Goal: Task Accomplishment & Management: Complete application form

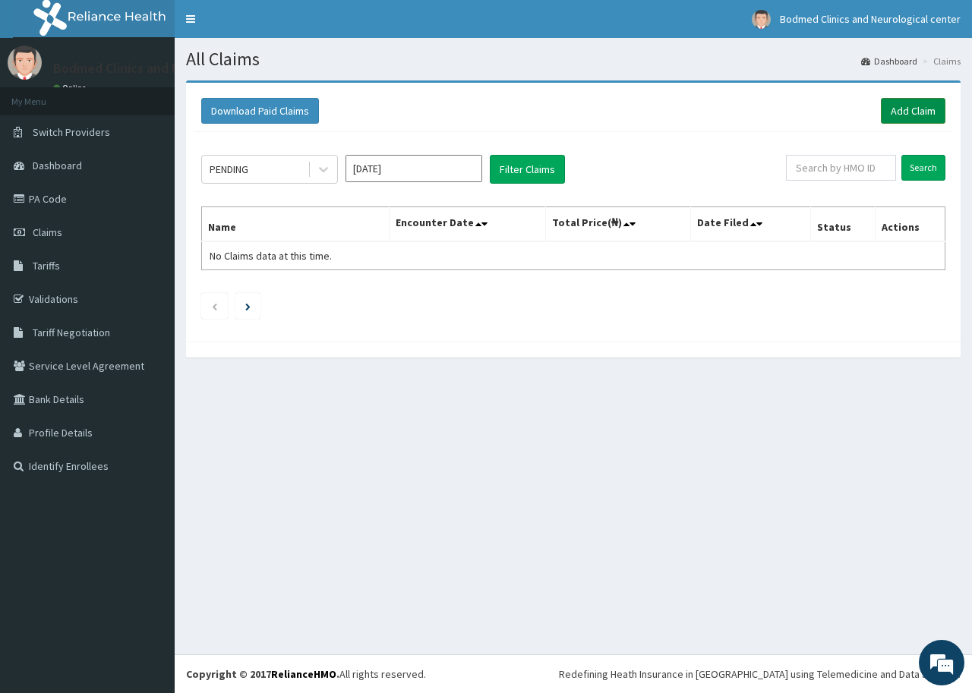
click at [913, 106] on link "Add Claim" at bounding box center [913, 111] width 65 height 26
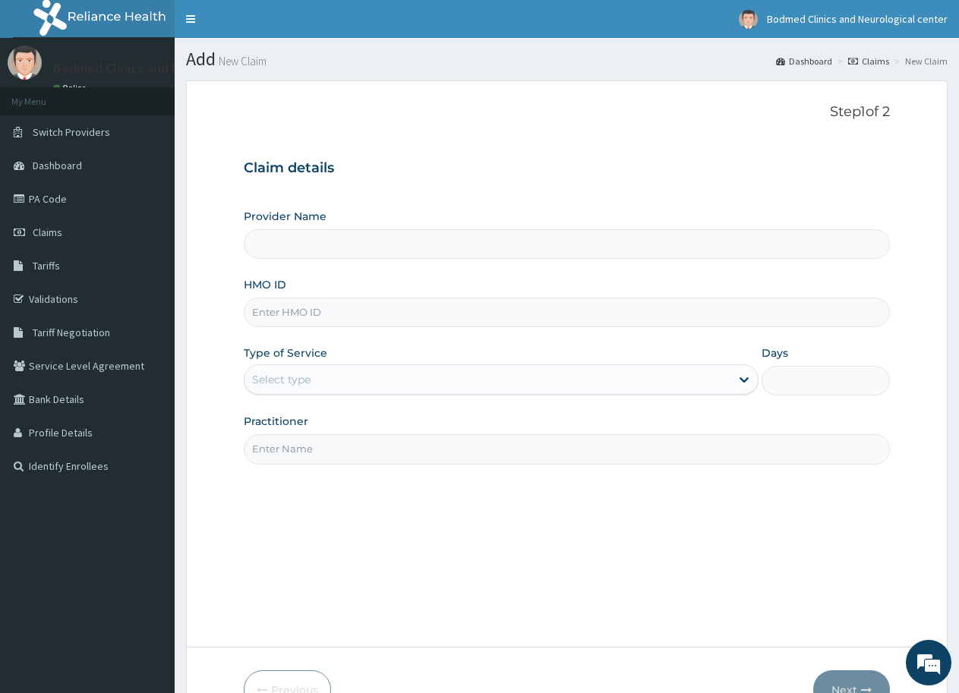
type input "Bodmed Clinics and Neurological center"
click at [386, 298] on input "HMO ID" at bounding box center [567, 313] width 646 height 30
paste input "OHT/12365/A"
type input "oht/12365/a"
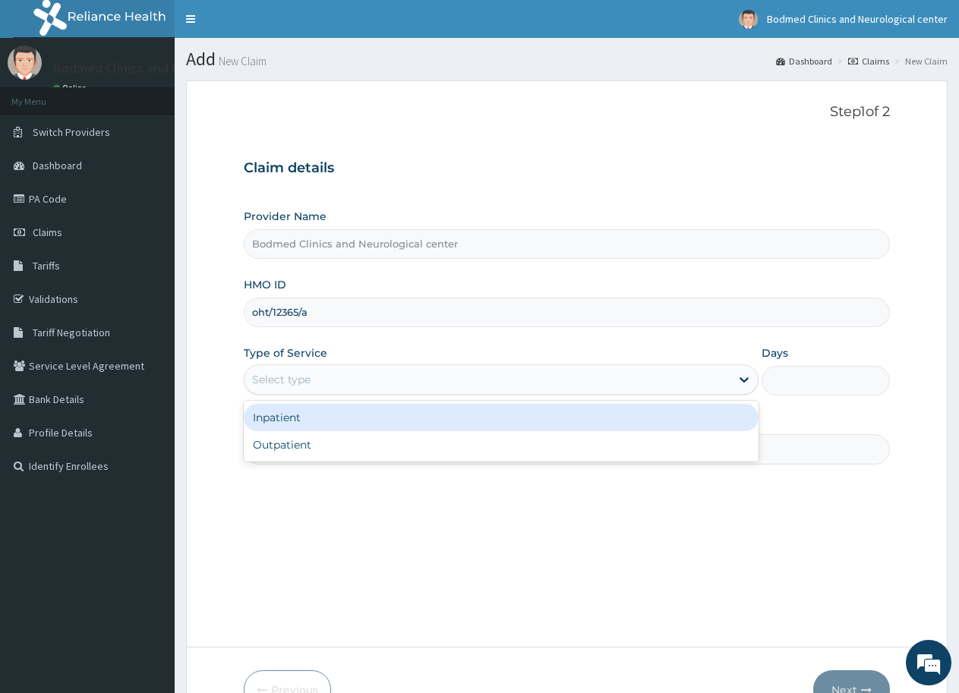
click at [322, 370] on div "Select type" at bounding box center [486, 379] width 485 height 24
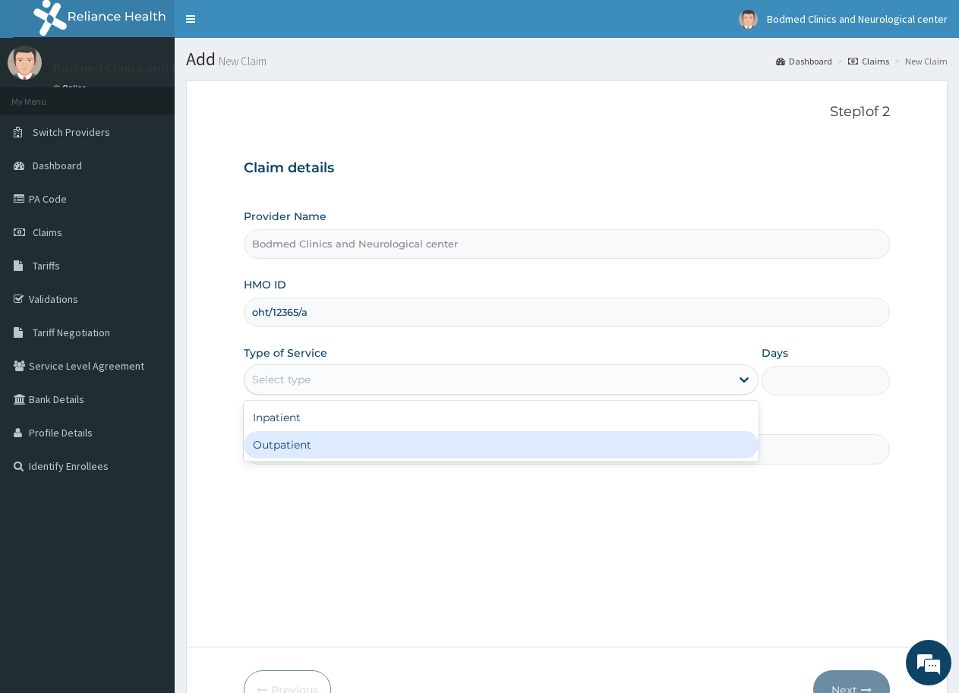
click at [290, 443] on div "Outpatient" at bounding box center [501, 444] width 514 height 27
type input "1"
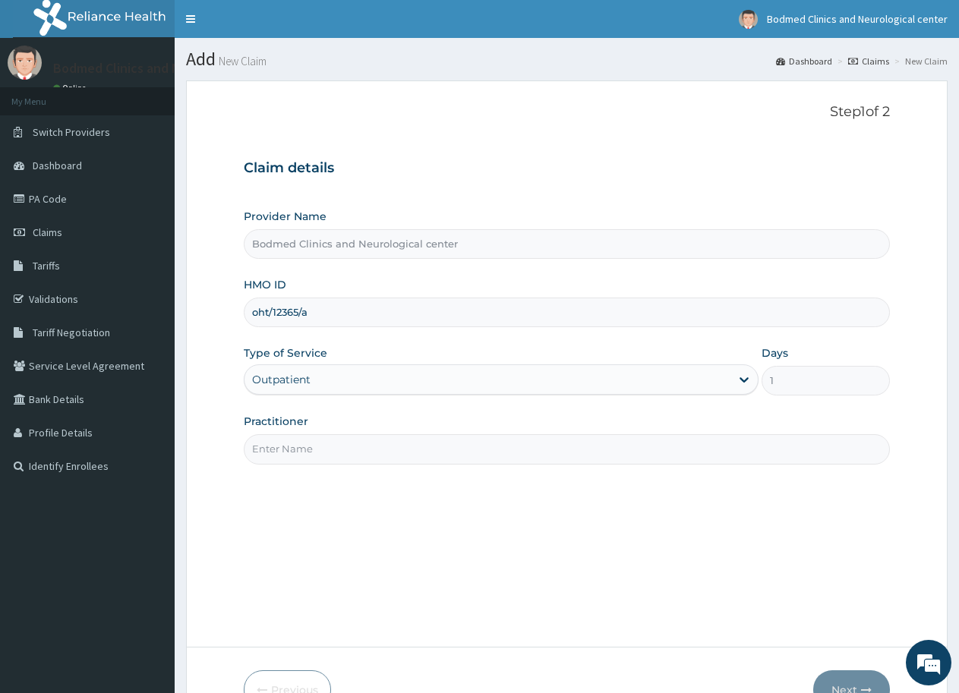
click at [315, 457] on input "Practitioner" at bounding box center [567, 449] width 646 height 30
type input "d"
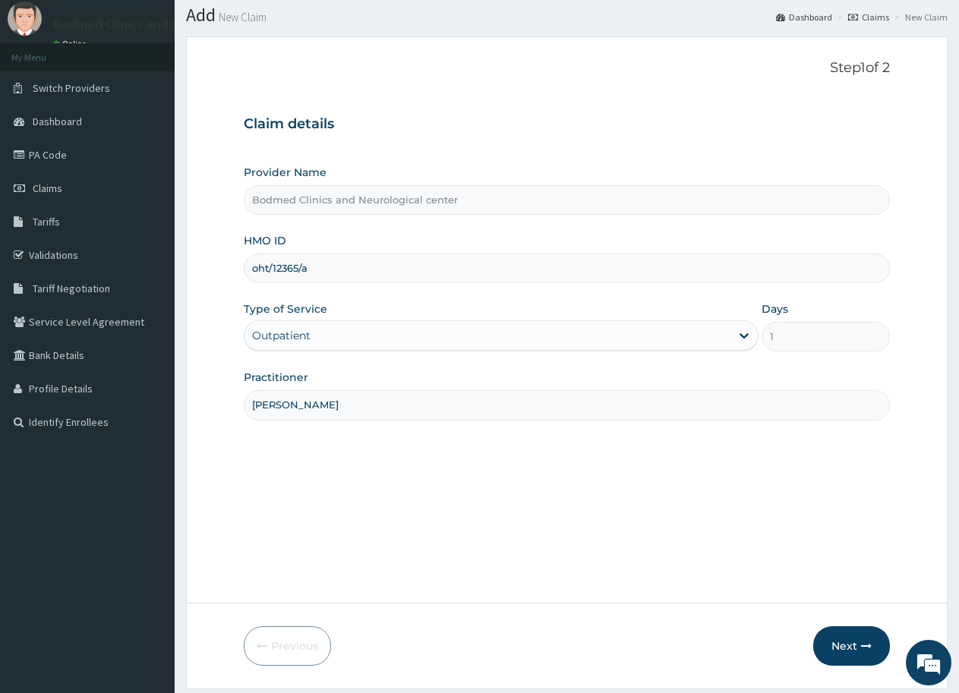
scroll to position [90, 0]
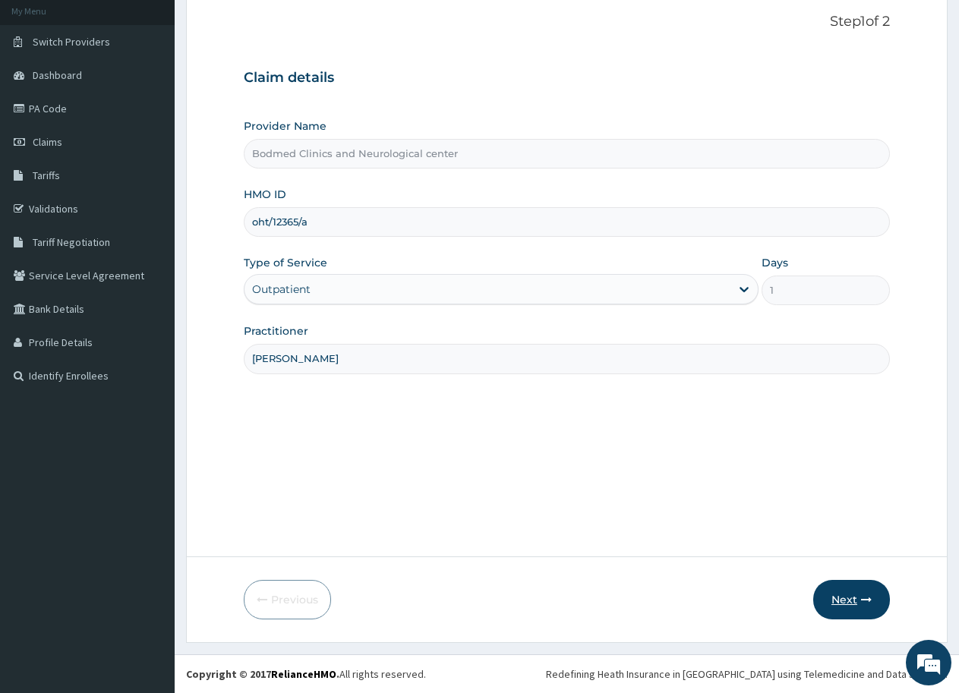
type input "dr olajide"
click at [843, 597] on button "Next" at bounding box center [851, 599] width 77 height 39
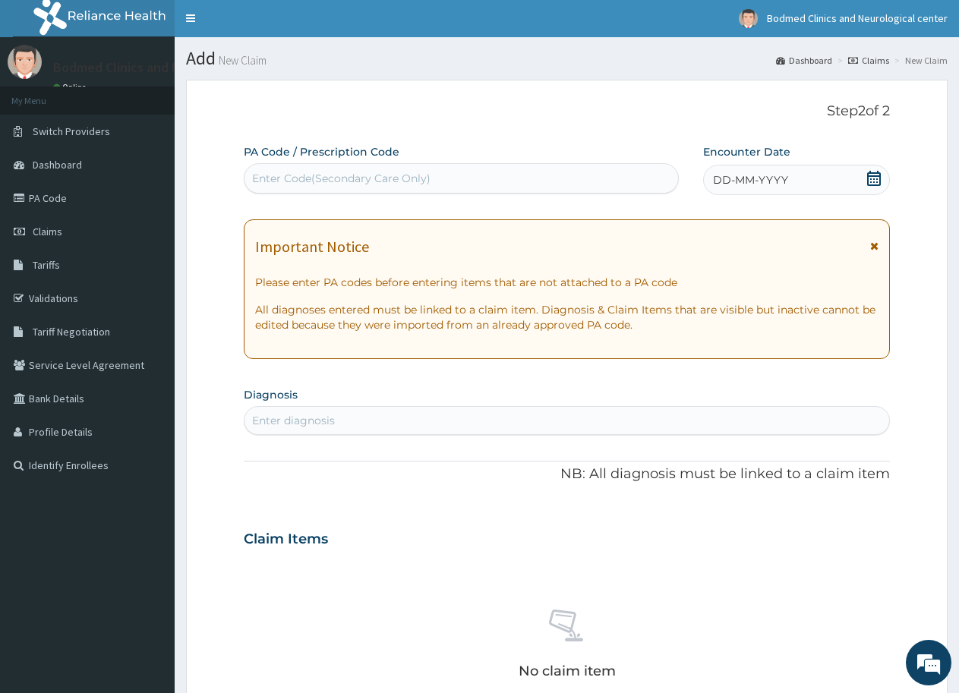
scroll to position [0, 0]
click at [376, 177] on div "Enter Code(Secondary Care Only)" at bounding box center [341, 179] width 178 height 15
paste input "PA/EE52F0"
type input "PA/EE52F0"
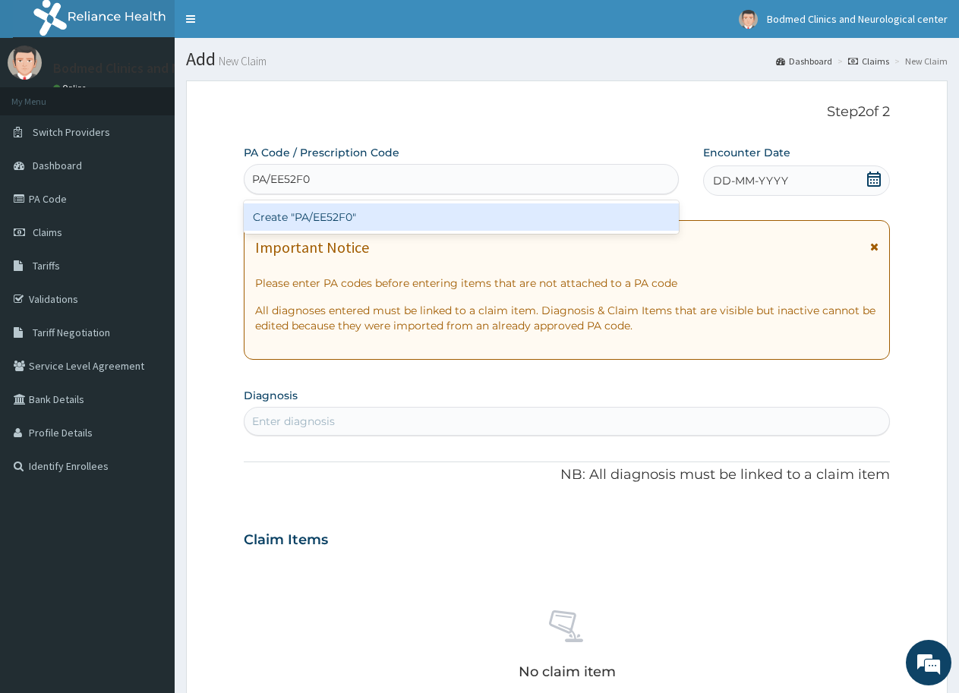
click at [370, 210] on div "Create "PA/EE52F0"" at bounding box center [461, 216] width 435 height 27
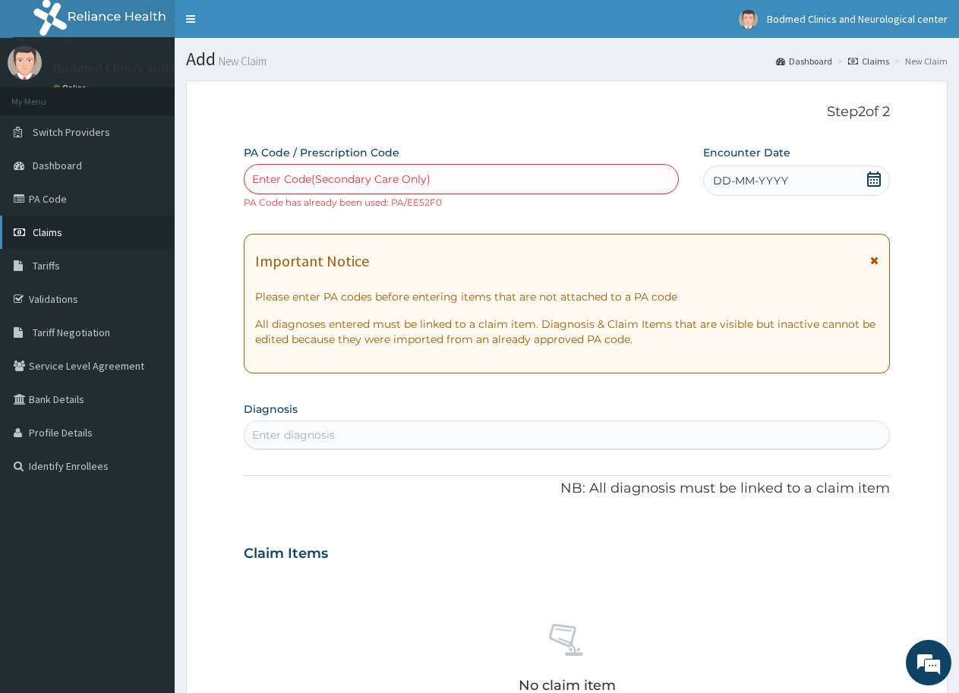
click at [50, 231] on span "Claims" at bounding box center [48, 232] width 30 height 14
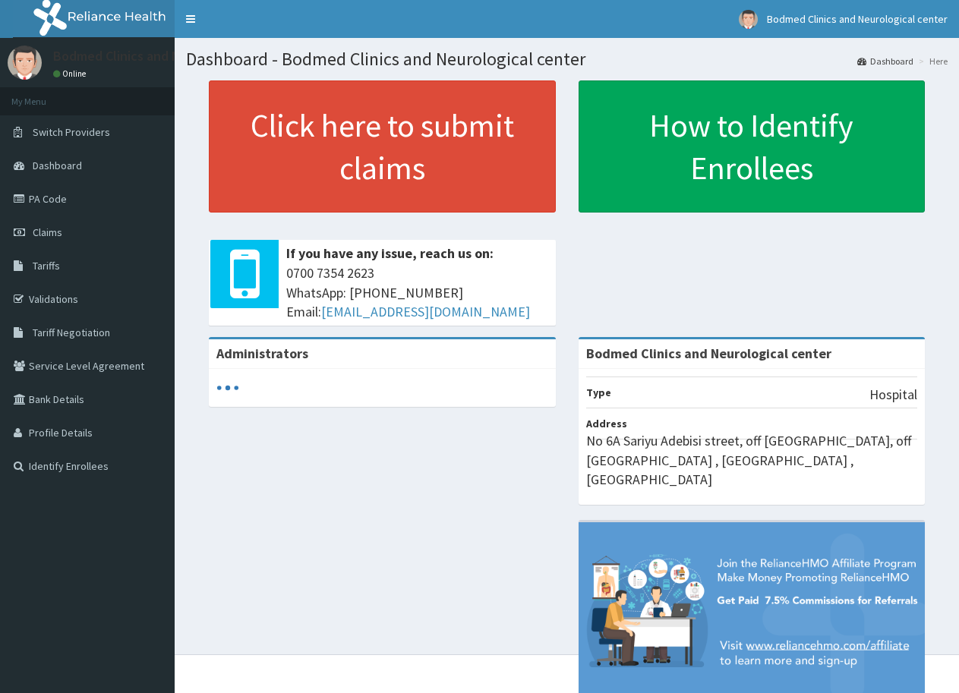
click at [43, 230] on span "Claims" at bounding box center [48, 232] width 30 height 14
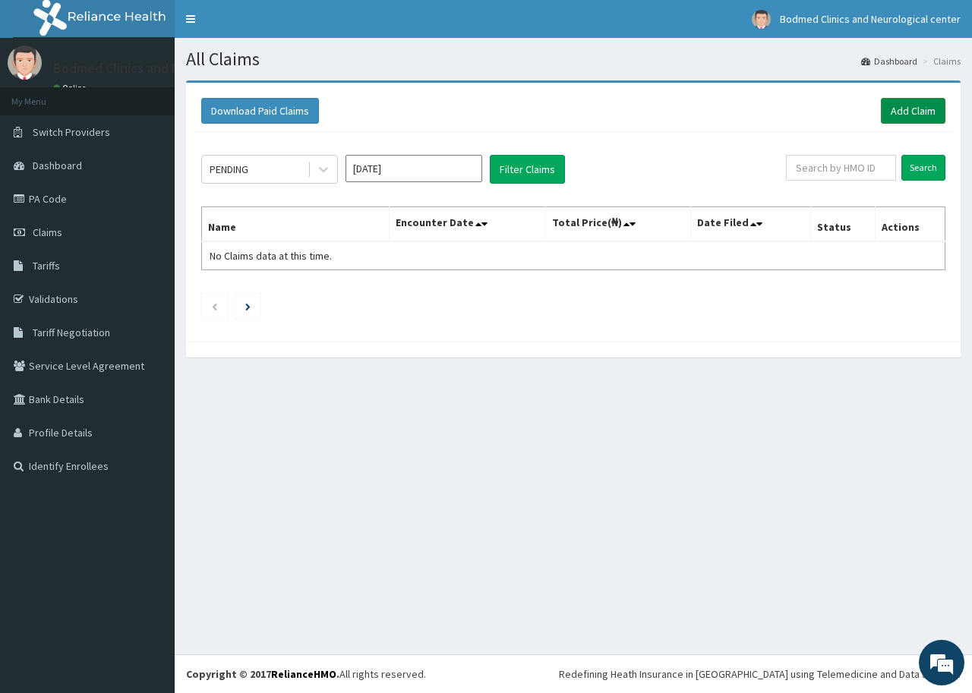
click at [896, 105] on link "Add Claim" at bounding box center [913, 111] width 65 height 26
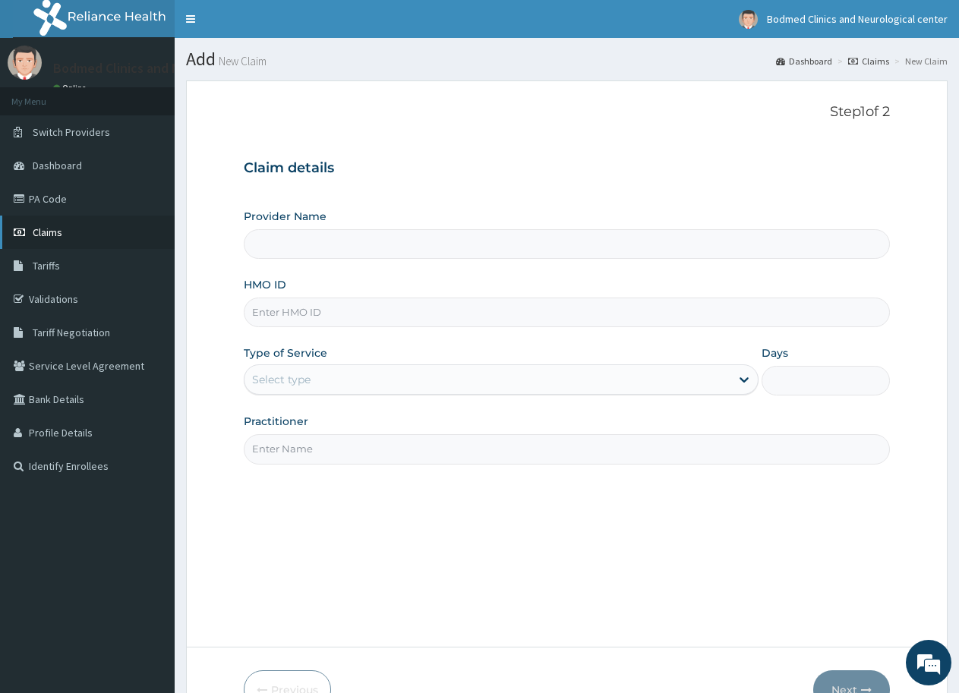
type input "Bodmed Clinics and Neurological center"
click at [43, 197] on link "PA Code" at bounding box center [87, 198] width 175 height 33
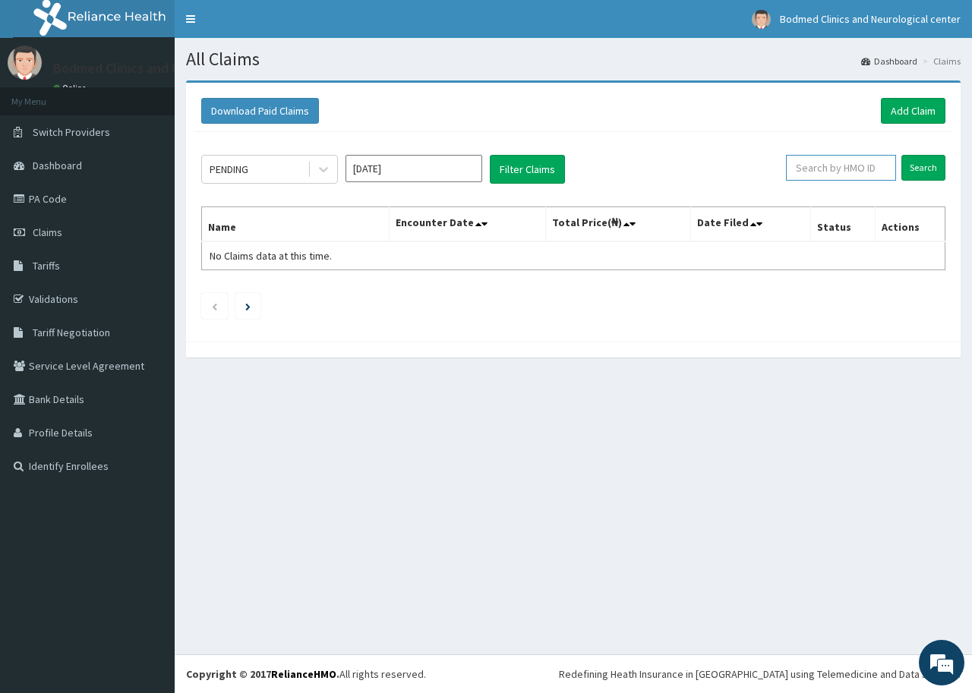
click at [871, 165] on input "text" at bounding box center [841, 168] width 110 height 26
paste input "OHT/12365/A"
type input "OHT/12365/A"
click at [917, 175] on input "Search" at bounding box center [923, 168] width 44 height 26
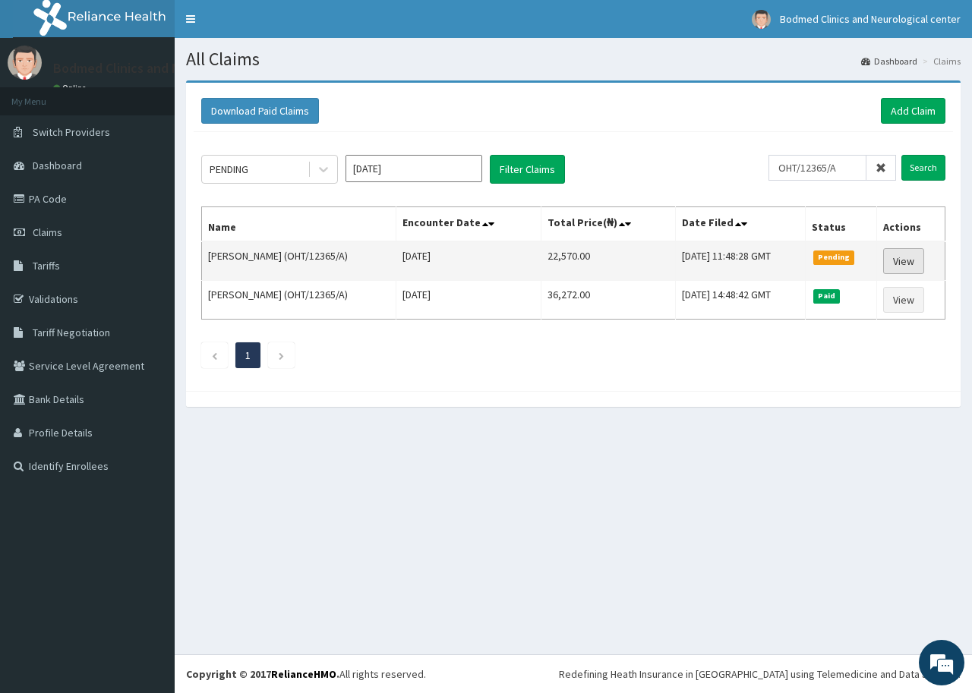
click at [899, 265] on link "View" at bounding box center [903, 261] width 41 height 26
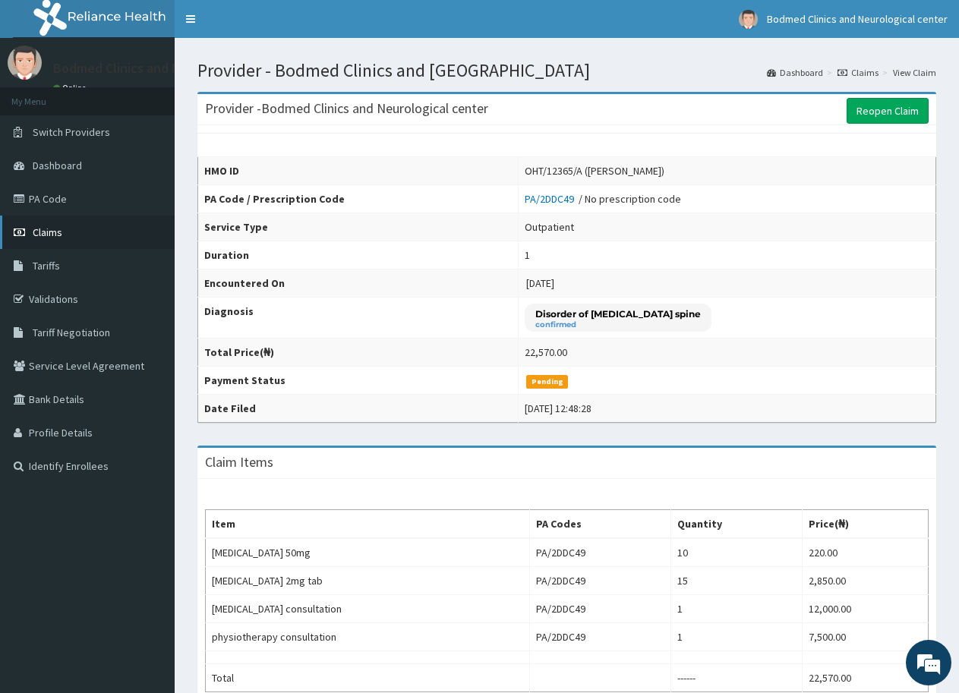
click at [54, 236] on span "Claims" at bounding box center [48, 232] width 30 height 14
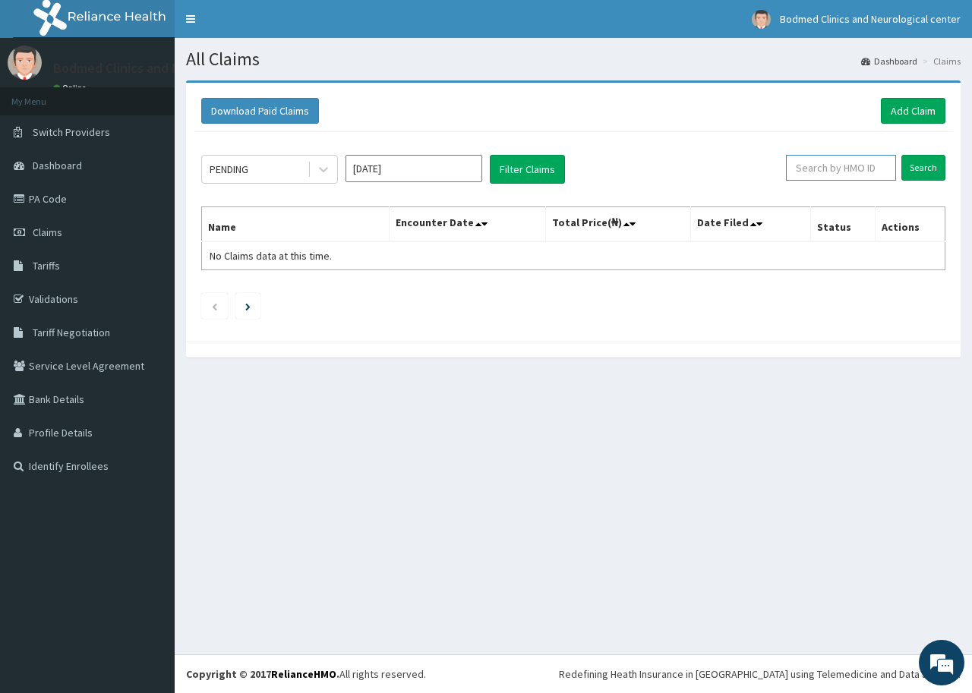
click at [857, 165] on input "text" at bounding box center [841, 168] width 110 height 26
paste input "OHT/12365/A"
type input "OHT/12365/A"
click at [925, 164] on input "Search" at bounding box center [923, 168] width 44 height 26
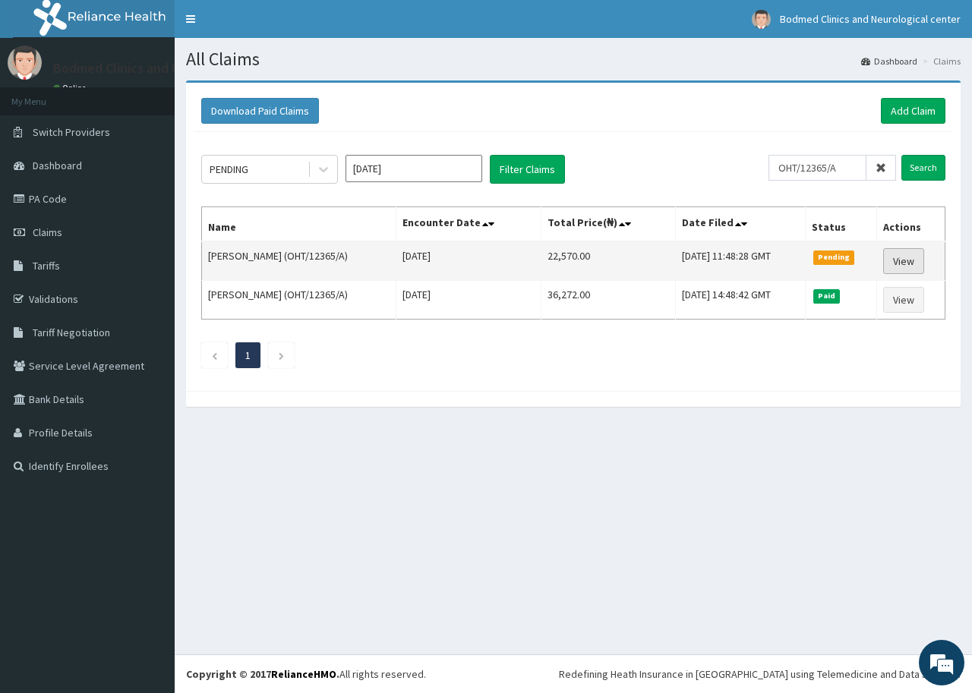
click at [903, 259] on link "View" at bounding box center [903, 261] width 41 height 26
click at [902, 259] on link "View" at bounding box center [903, 261] width 41 height 26
click at [898, 267] on link "View" at bounding box center [903, 261] width 41 height 26
